Goal: Information Seeking & Learning: Learn about a topic

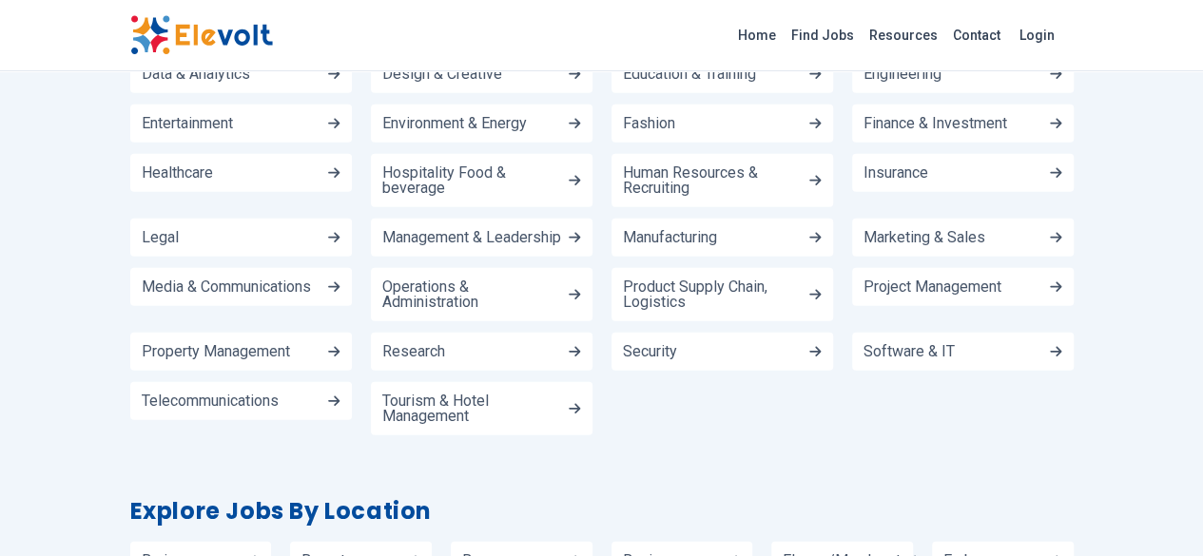
scroll to position [2283, 0]
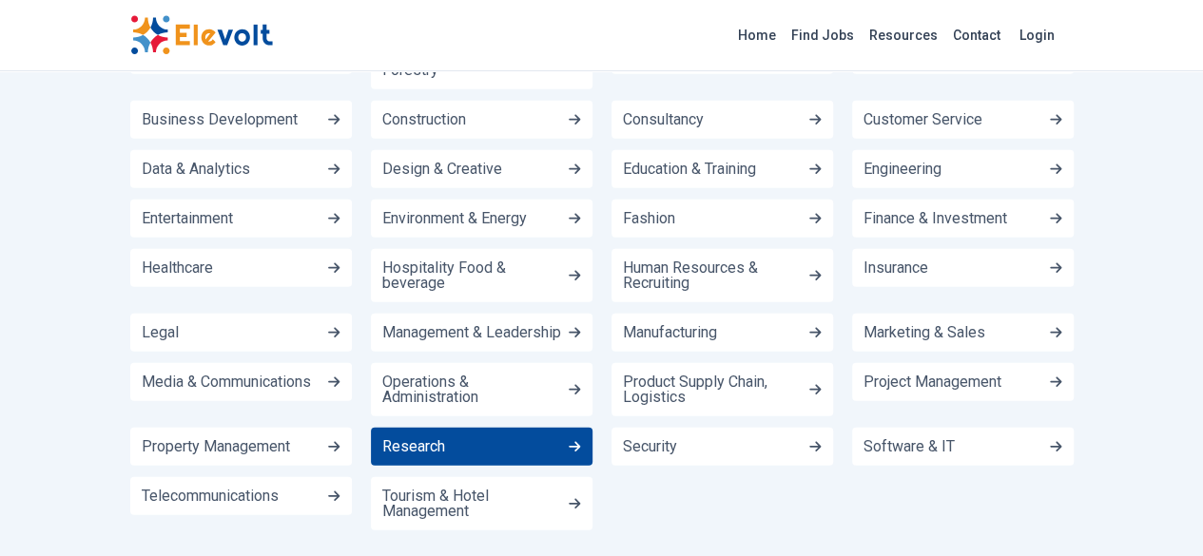
click at [382, 439] on span "Research" at bounding box center [413, 446] width 63 height 15
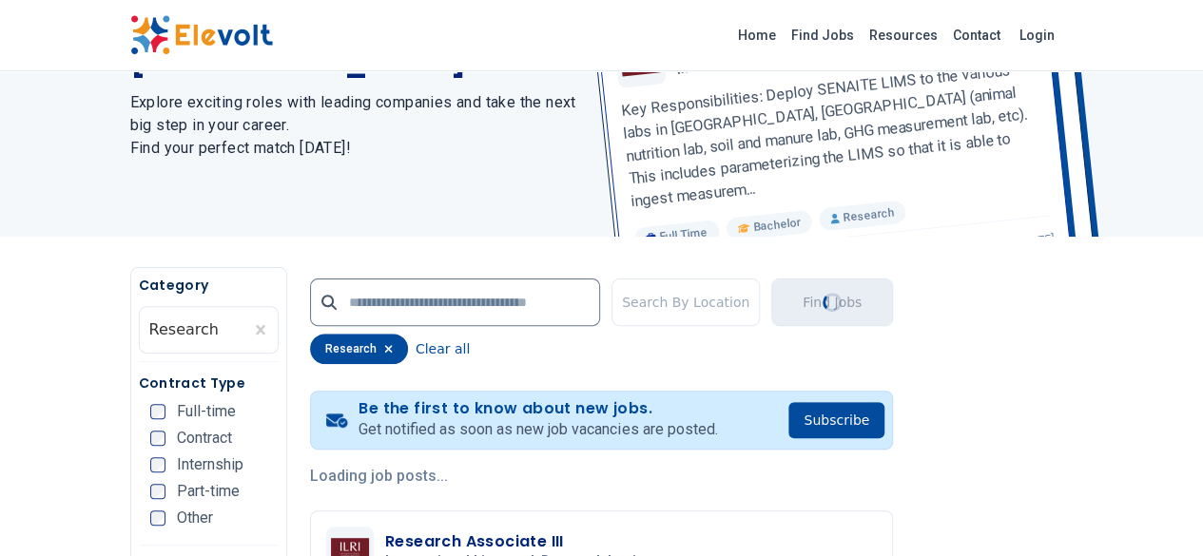
scroll to position [285, 0]
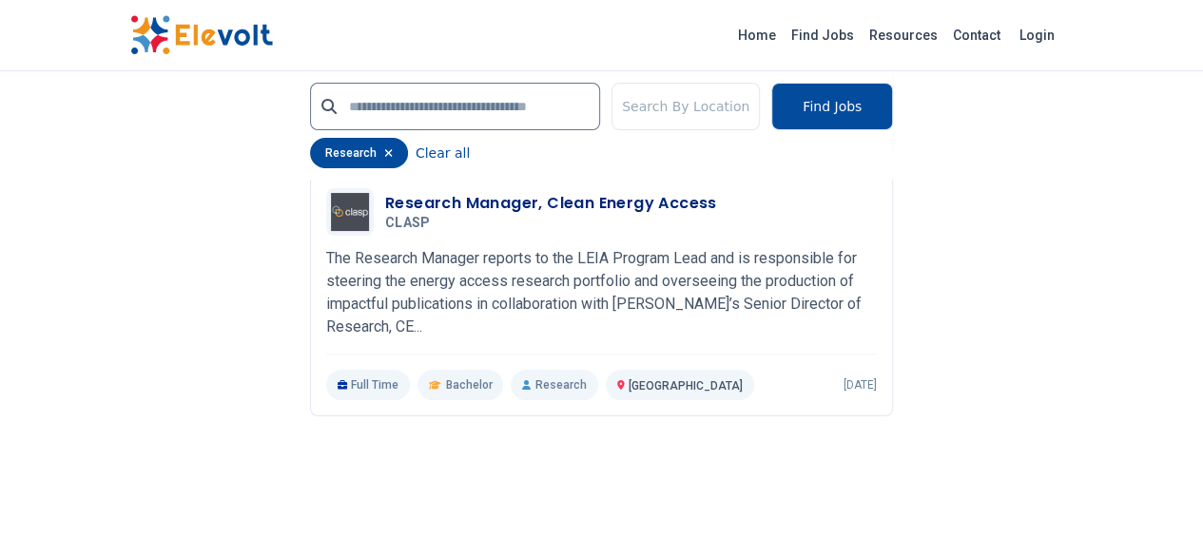
scroll to position [3804, 0]
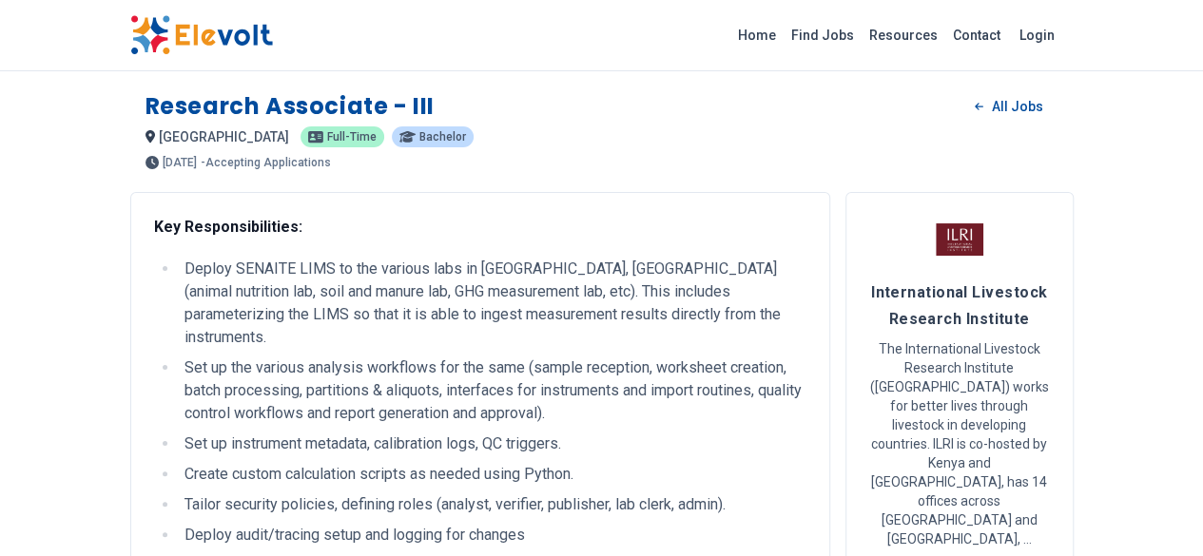
scroll to position [285, 0]
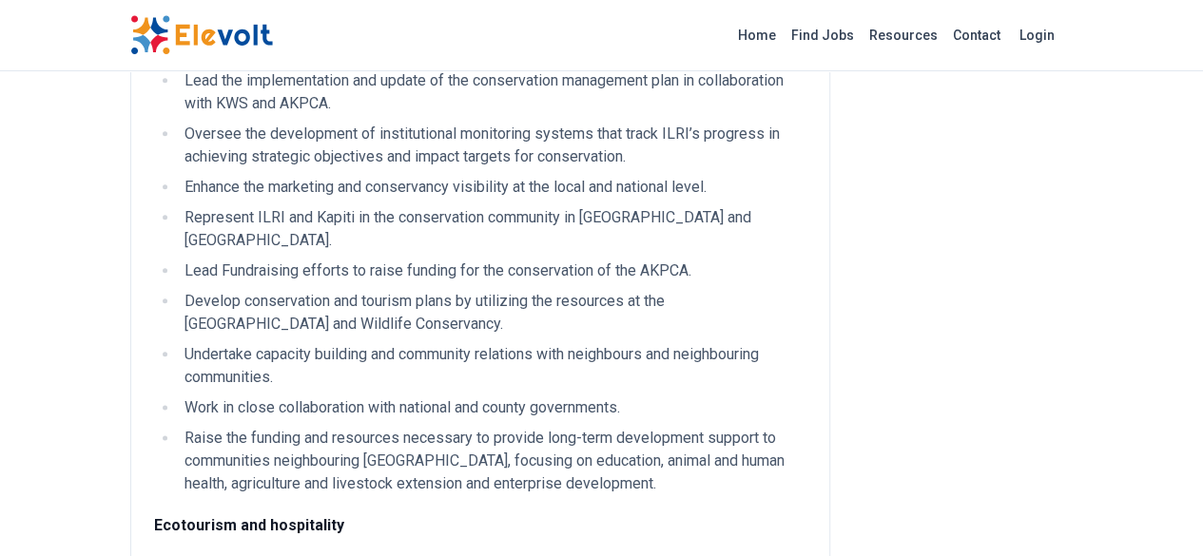
scroll to position [856, 0]
